Goal: Task Accomplishment & Management: Use online tool/utility

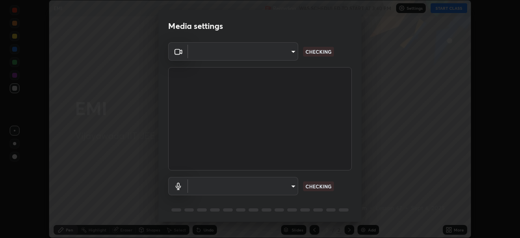
scroll to position [238, 520]
type input "68d9d13b9dc81962e820b4509988bcc698f4750afe62a078f2ac76e4153b94a6"
type input "2bcf6cf424e7d8376b3d436c5d534cfd8bb05009513ab24322313eb0c40550fa"
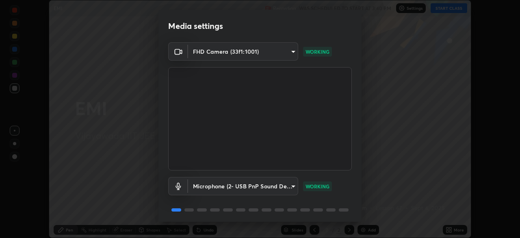
scroll to position [29, 0]
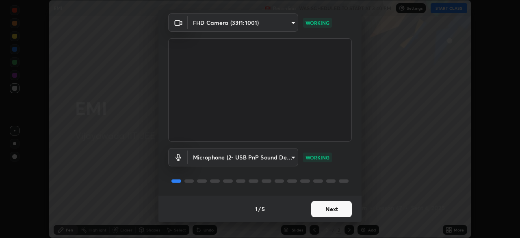
click at [333, 208] on button "Next" at bounding box center [331, 209] width 41 height 16
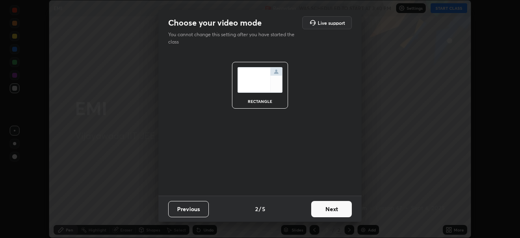
click at [339, 207] on button "Next" at bounding box center [331, 209] width 41 height 16
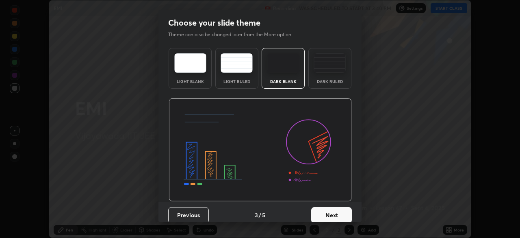
click at [338, 215] on button "Next" at bounding box center [331, 215] width 41 height 16
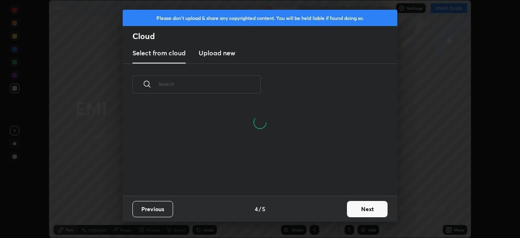
click at [371, 209] on button "Next" at bounding box center [367, 209] width 41 height 16
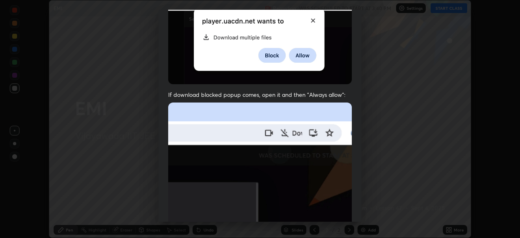
scroll to position [195, 0]
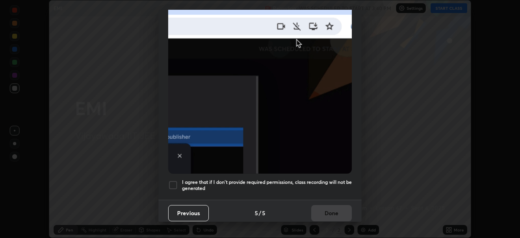
click at [170, 183] on div at bounding box center [173, 185] width 10 height 10
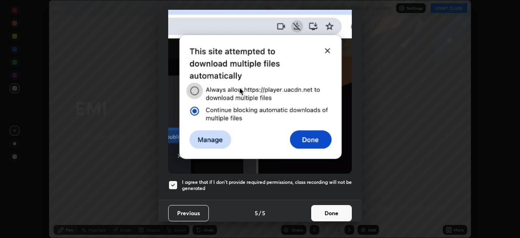
click at [329, 208] on button "Done" at bounding box center [331, 213] width 41 height 16
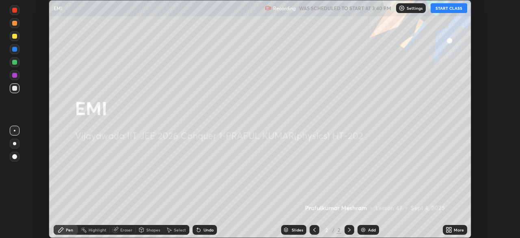
click at [368, 231] on div "Add" at bounding box center [372, 229] width 8 height 4
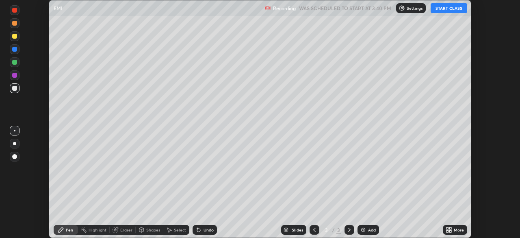
click at [444, 9] on button "START CLASS" at bounding box center [449, 8] width 37 height 10
